Goal: Check status: Check status

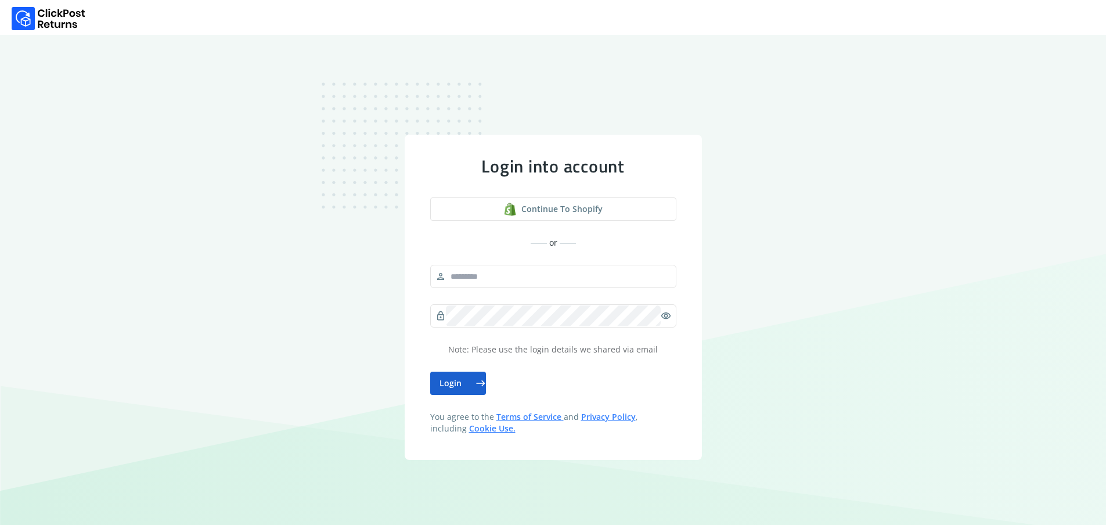
click at [468, 385] on button "Login east" at bounding box center [458, 382] width 56 height 23
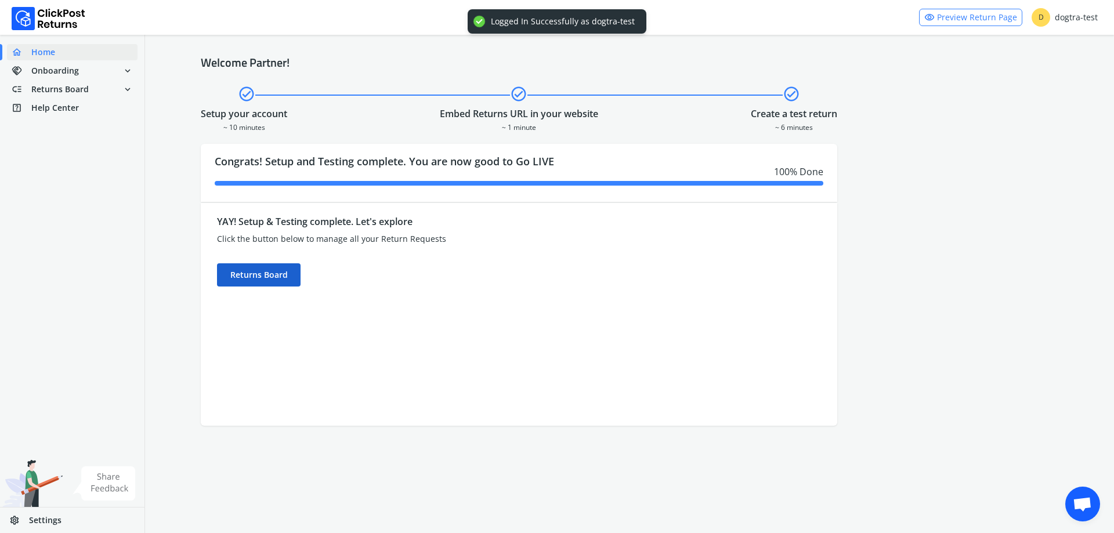
click at [288, 286] on div "Returns Board" at bounding box center [259, 274] width 84 height 23
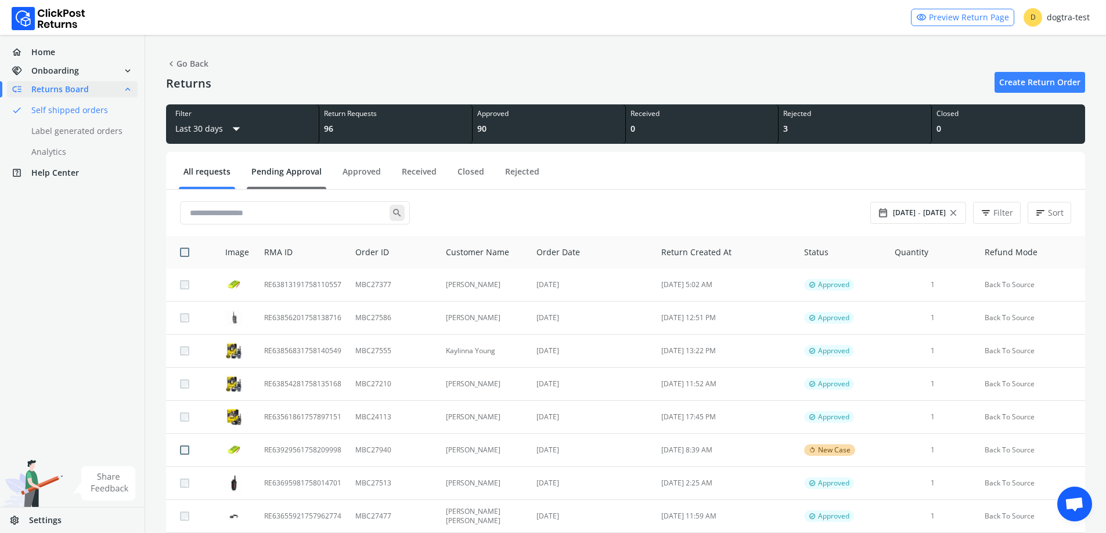
click at [294, 173] on link "Pending Approval" at bounding box center [287, 176] width 80 height 20
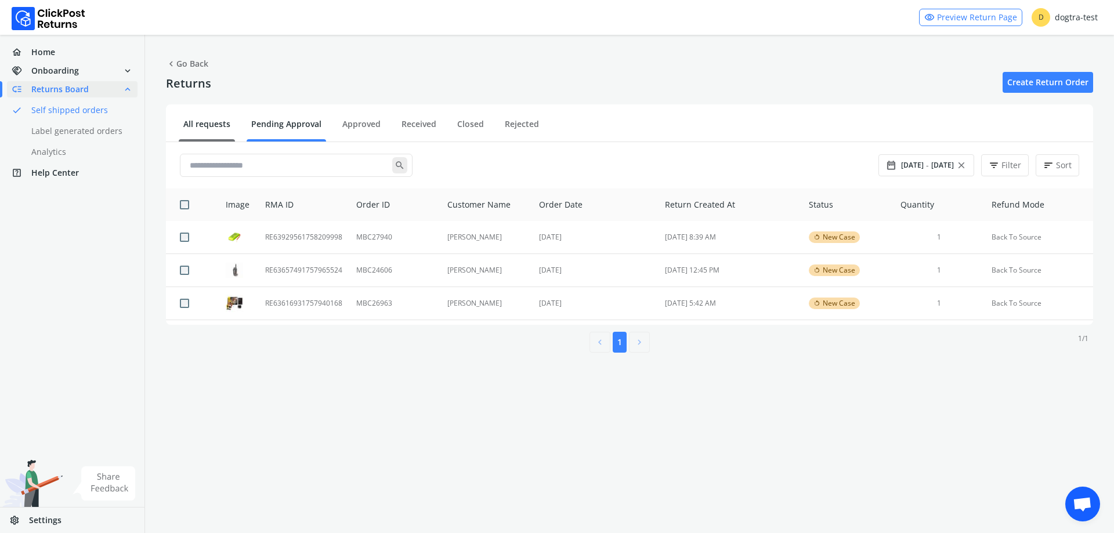
click at [206, 122] on link "All requests" at bounding box center [207, 128] width 56 height 20
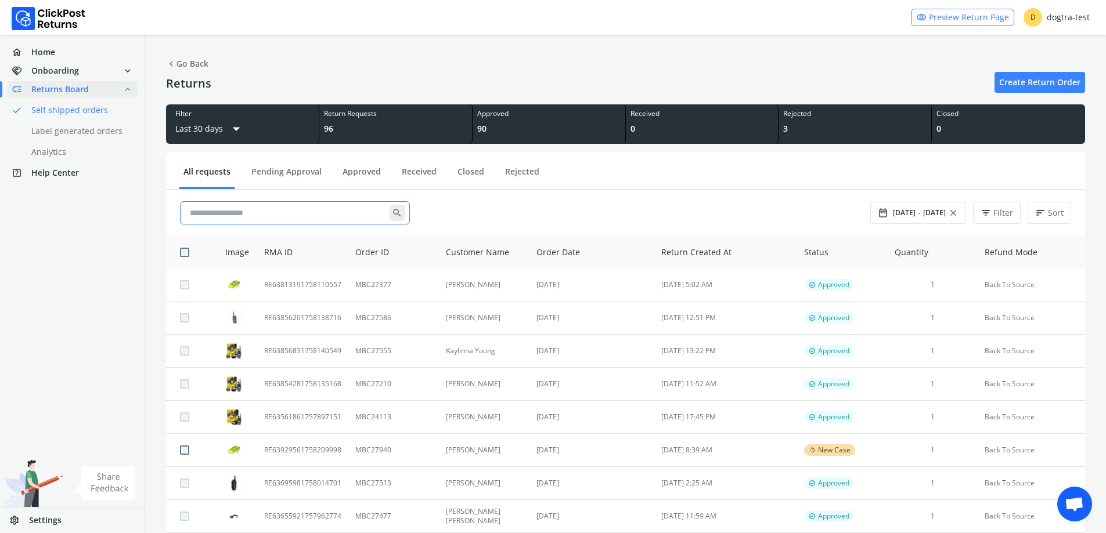
click at [283, 211] on input "text" at bounding box center [287, 213] width 204 height 21
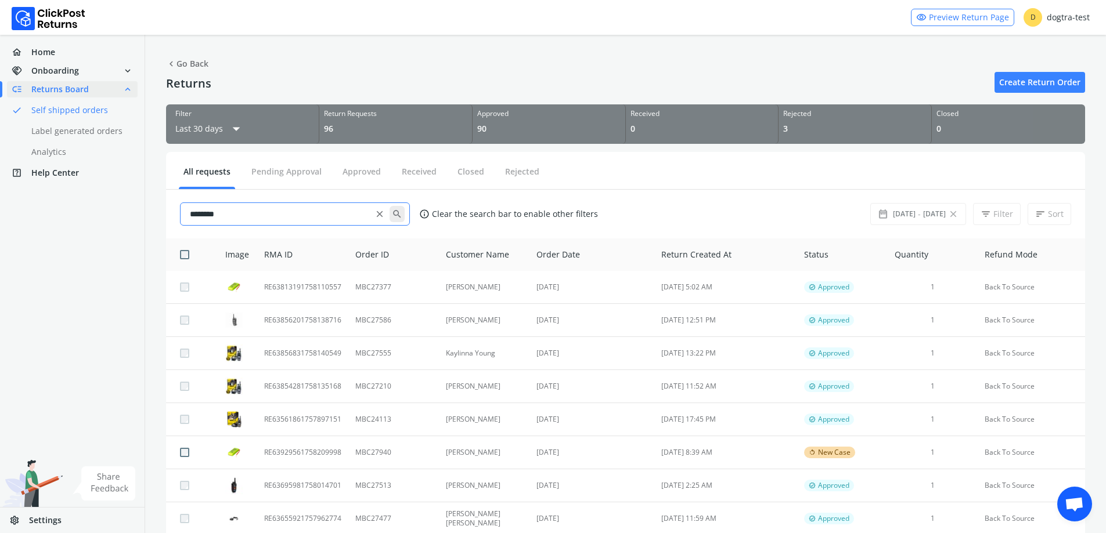
type input "********"
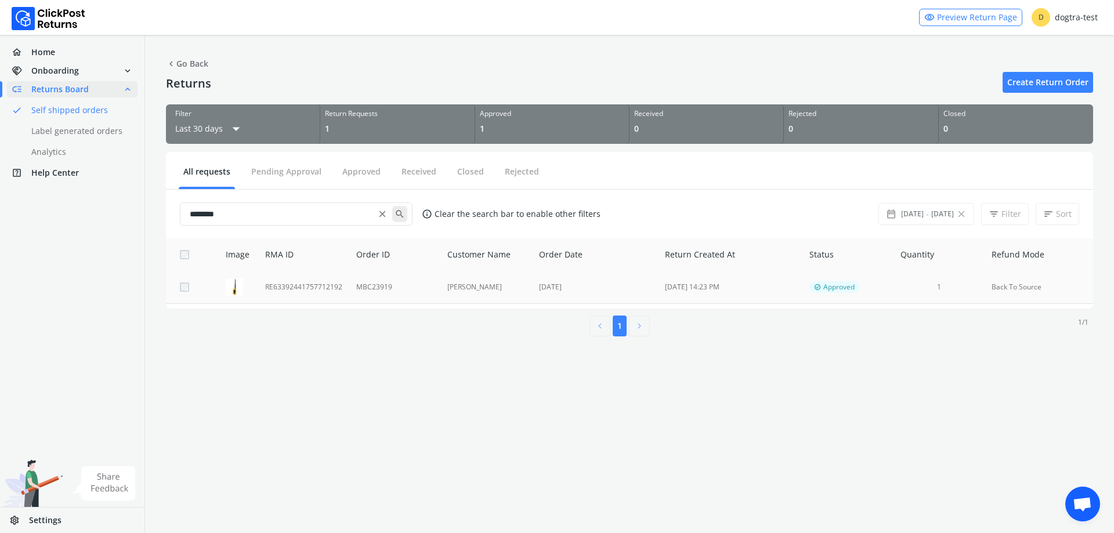
click at [438, 292] on td "MBC23919" at bounding box center [394, 287] width 91 height 33
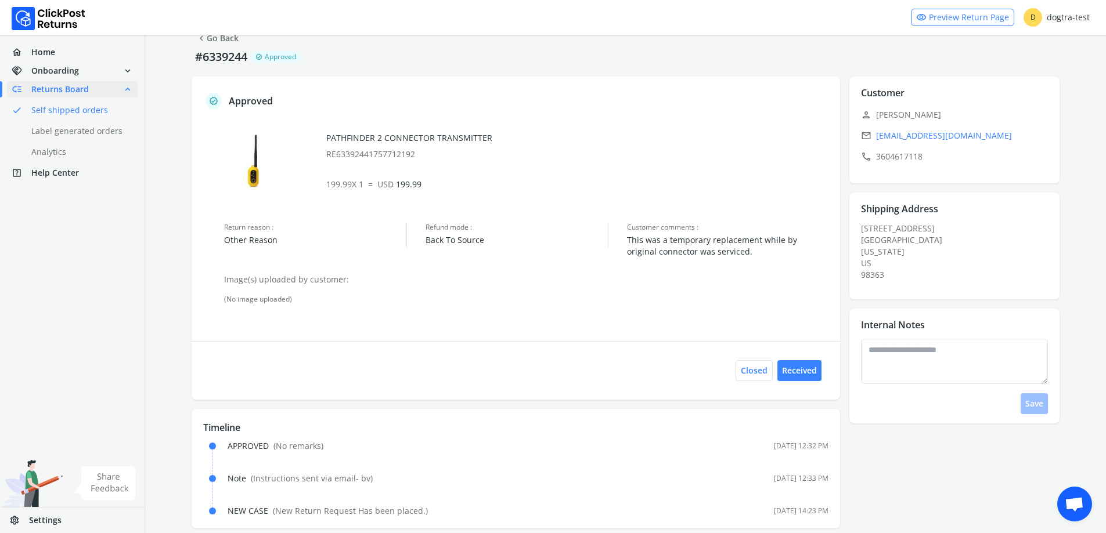
scroll to position [39, 0]
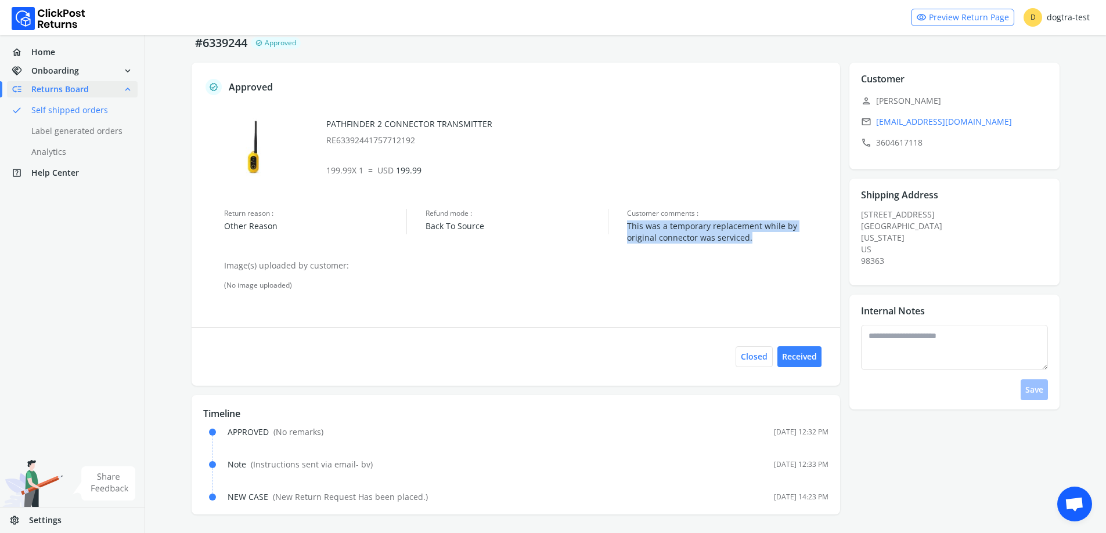
drag, startPoint x: 721, startPoint y: 236, endPoint x: 626, endPoint y: 224, distance: 96.5
click at [626, 224] on div "Return reason : Other Reason Refund mode : Back To Source Customer comments : T…" at bounding box center [526, 226] width 604 height 35
click at [626, 223] on div "Return reason : Other Reason Refund mode : Back To Source Customer comments : T…" at bounding box center [526, 226] width 604 height 35
